Goal: Task Accomplishment & Management: Use online tool/utility

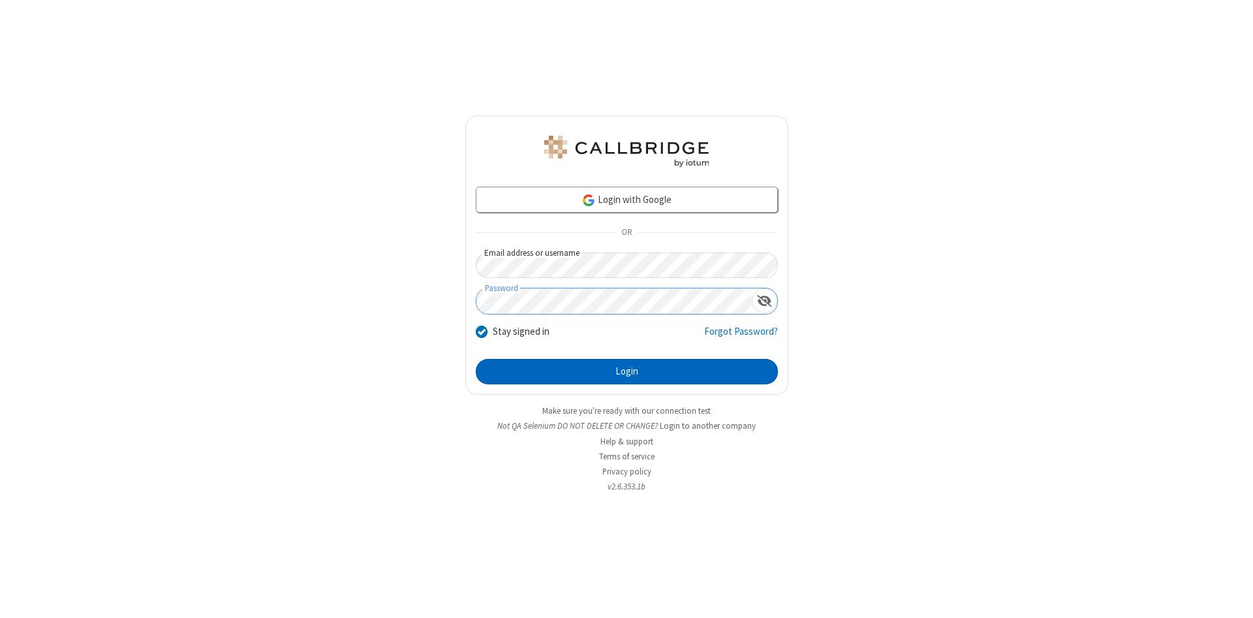
click at [627, 372] on button "Login" at bounding box center [627, 372] width 302 height 26
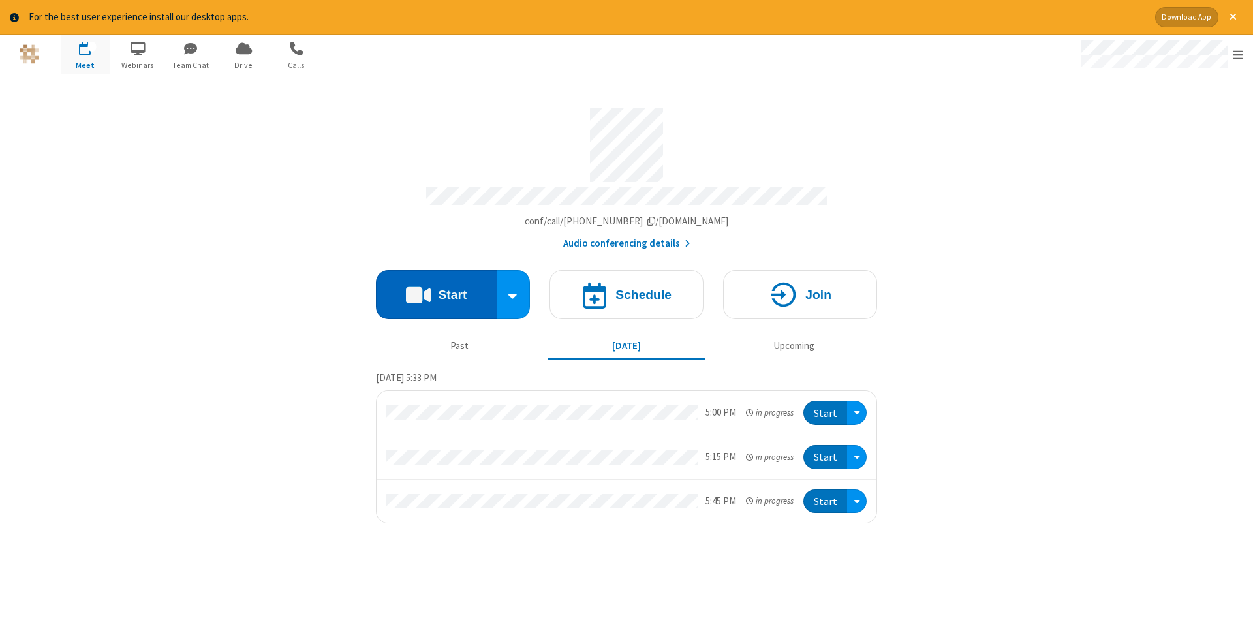
click at [436, 290] on button "Start" at bounding box center [436, 294] width 121 height 49
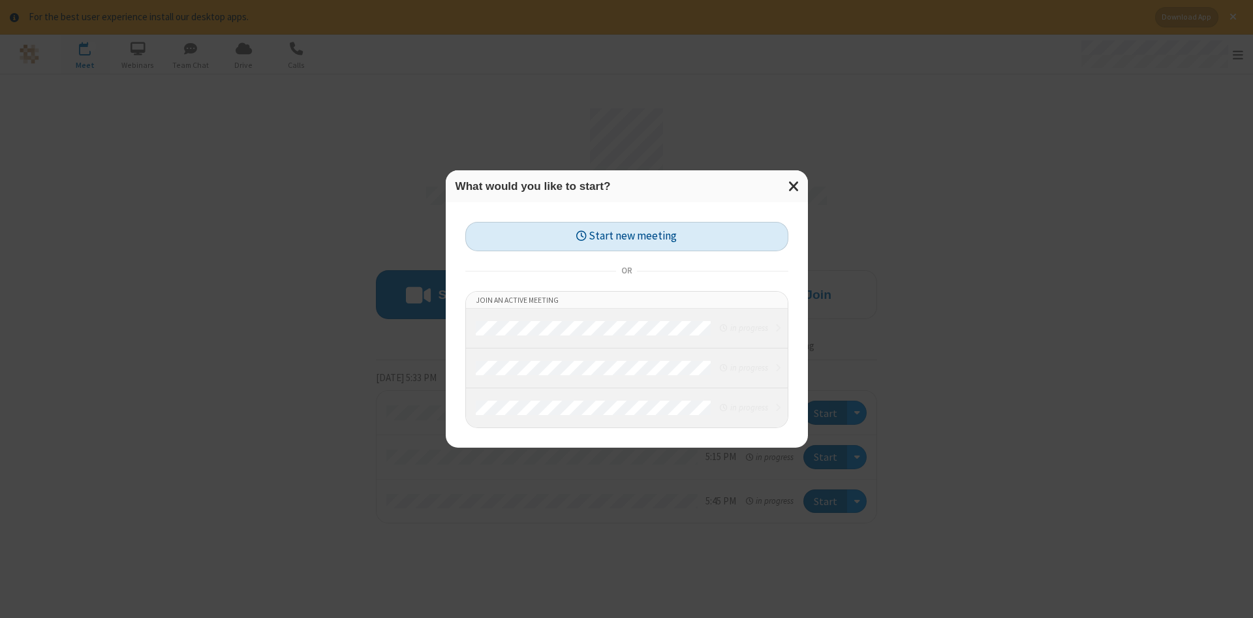
click at [627, 236] on button "Start new meeting" at bounding box center [626, 236] width 323 height 29
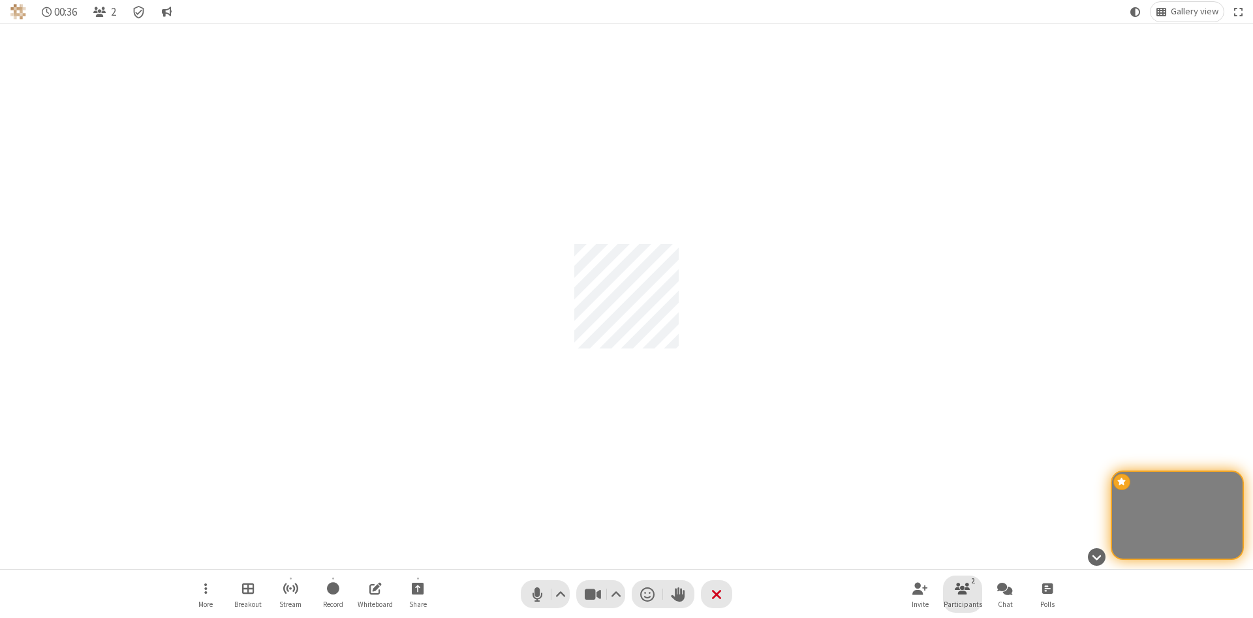
click at [963, 604] on span "Participants" at bounding box center [963, 604] width 39 height 8
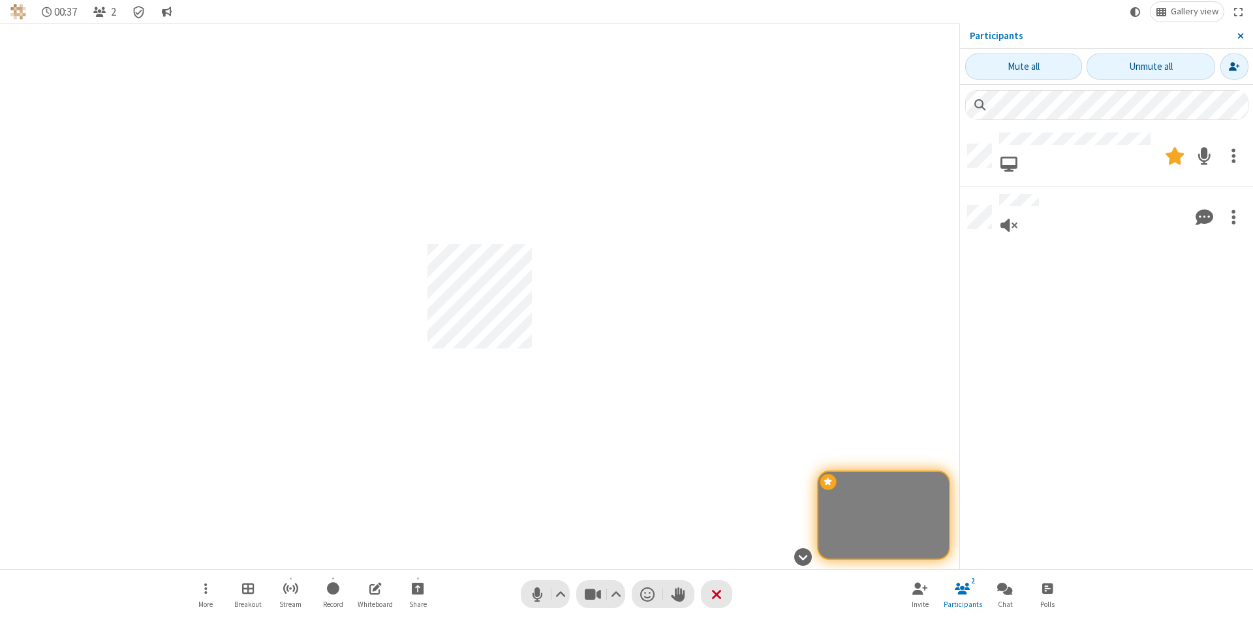
click at [1240, 36] on span "Close sidebar" at bounding box center [1240, 36] width 7 height 10
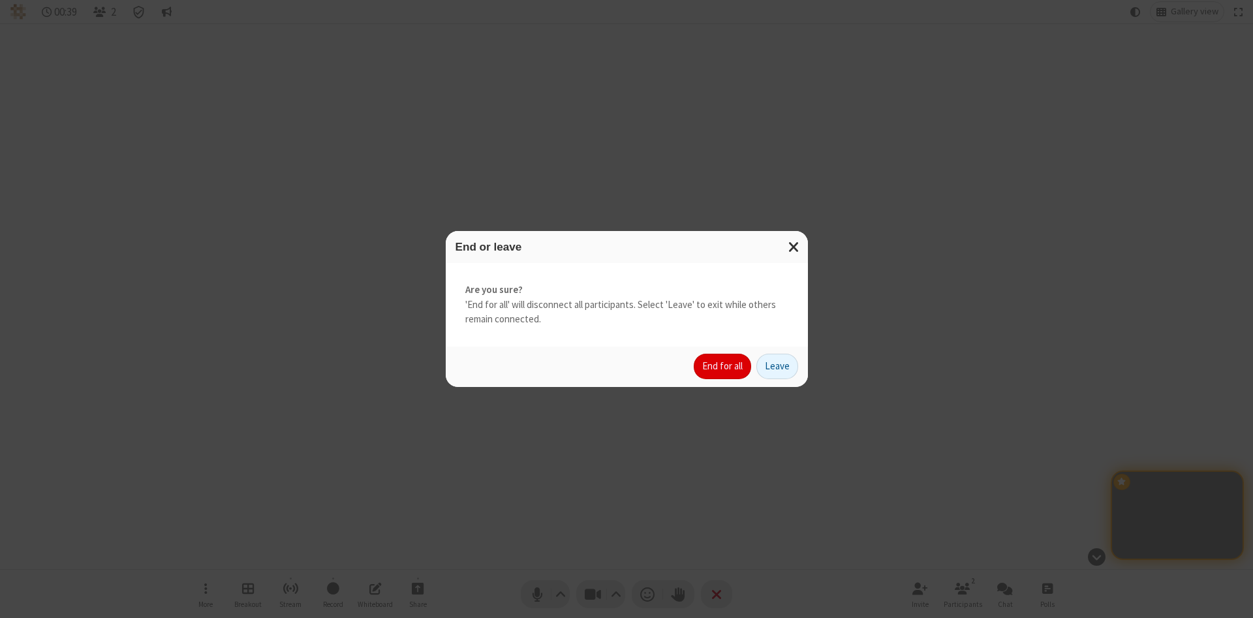
click at [723, 366] on button "End for all" at bounding box center [722, 367] width 57 height 26
